Goal: Find specific page/section: Find specific page/section

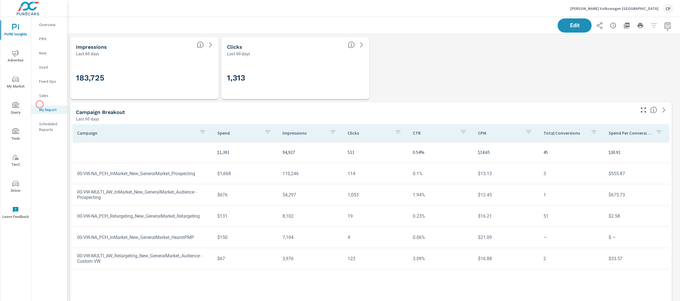
scroll to position [2489, 618]
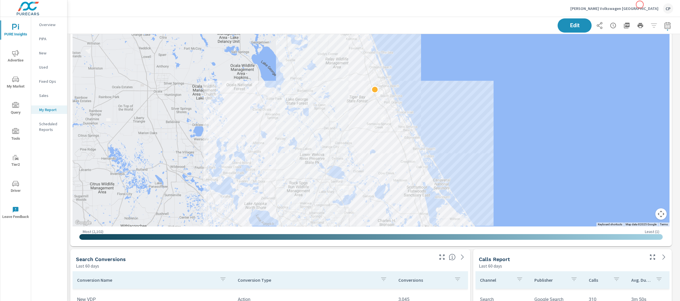
click at [639, 5] on div "Gunther Volkswagen Daytona Beach CP" at bounding box center [621, 8] width 103 height 10
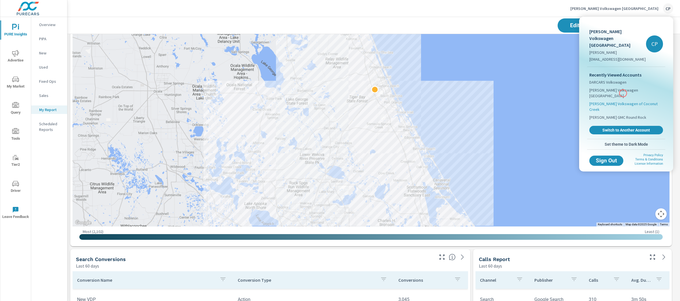
click at [623, 101] on span "[PERSON_NAME] Volkswagen of Coconut Creek" at bounding box center [626, 106] width 74 height 11
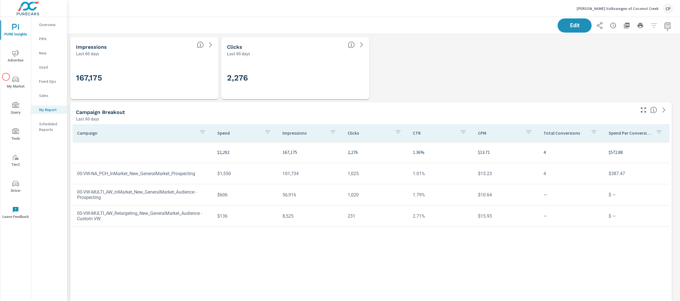
scroll to position [85, 0]
click at [10, 77] on span "My Market" at bounding box center [15, 83] width 27 height 14
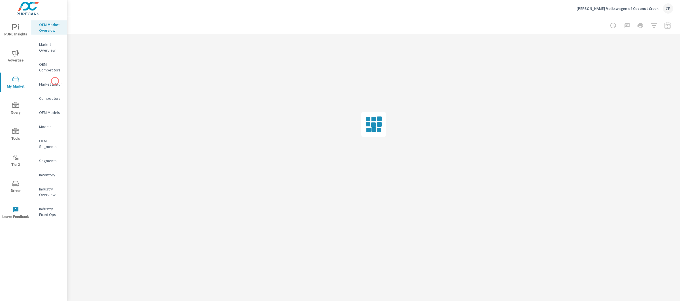
click at [55, 81] on p "Market Editor" at bounding box center [51, 84] width 24 height 6
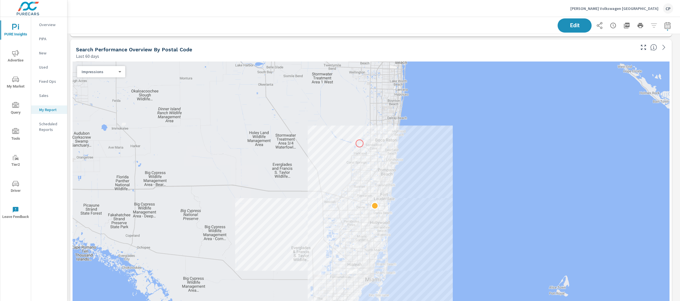
scroll to position [2684, 618]
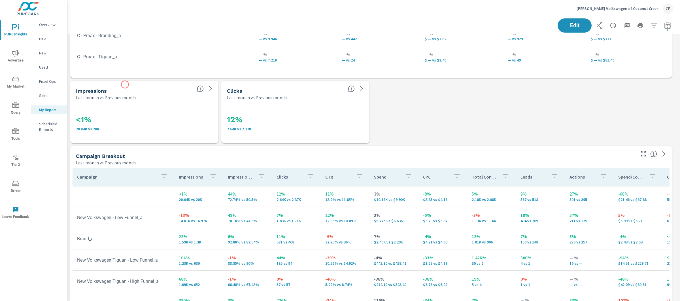
scroll to position [736, 0]
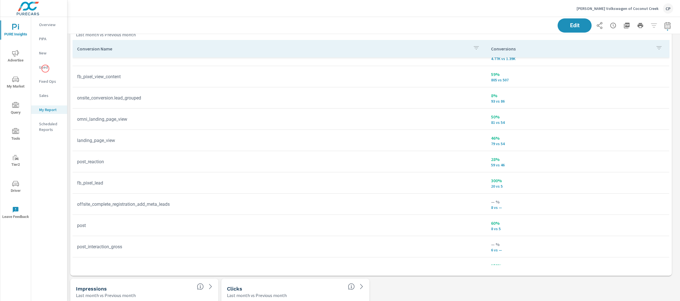
click at [15, 52] on icon "nav menu" at bounding box center [15, 53] width 7 height 7
